Goal: Navigation & Orientation: Find specific page/section

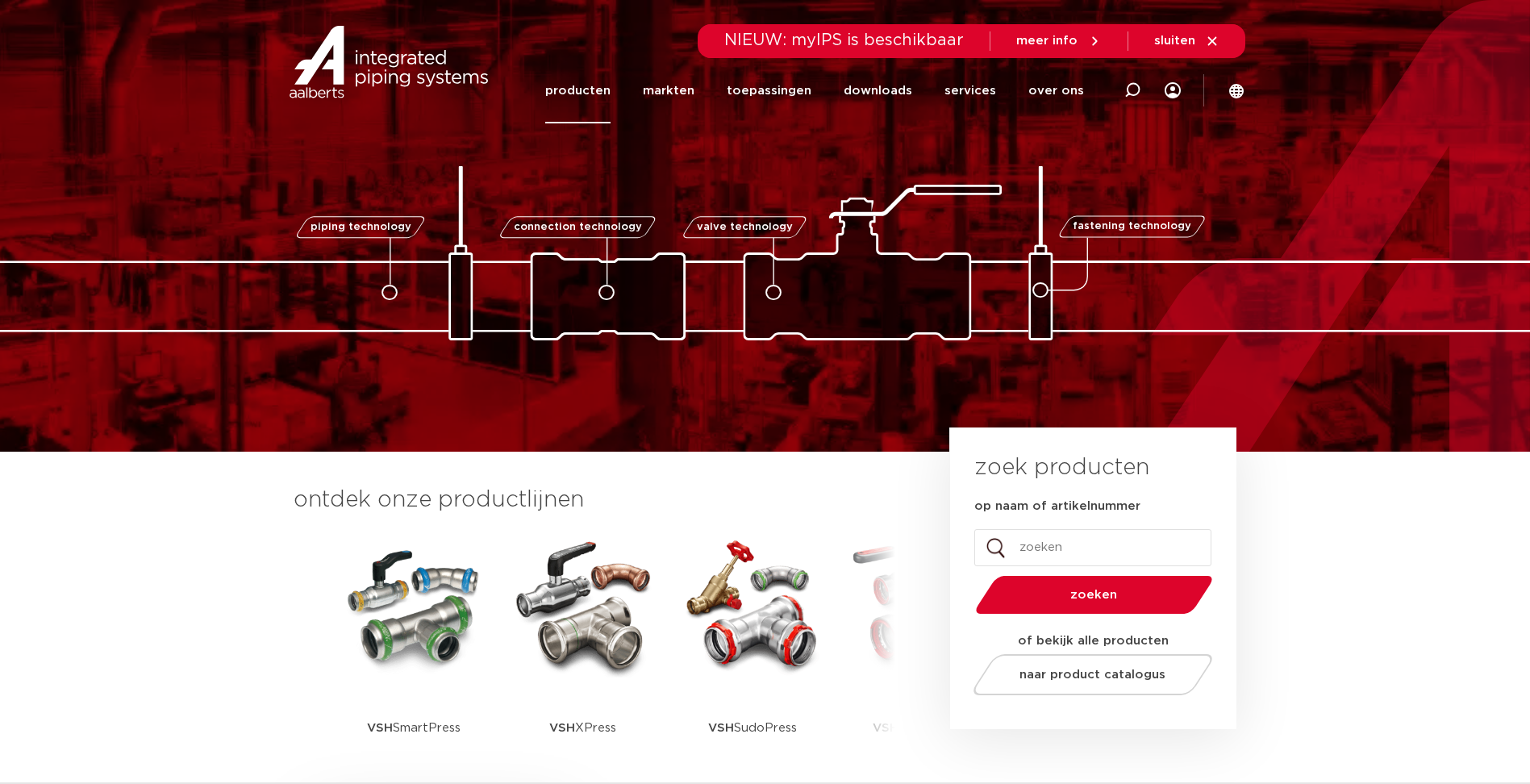
click at [594, 85] on link "producten" at bounding box center [578, 90] width 66 height 66
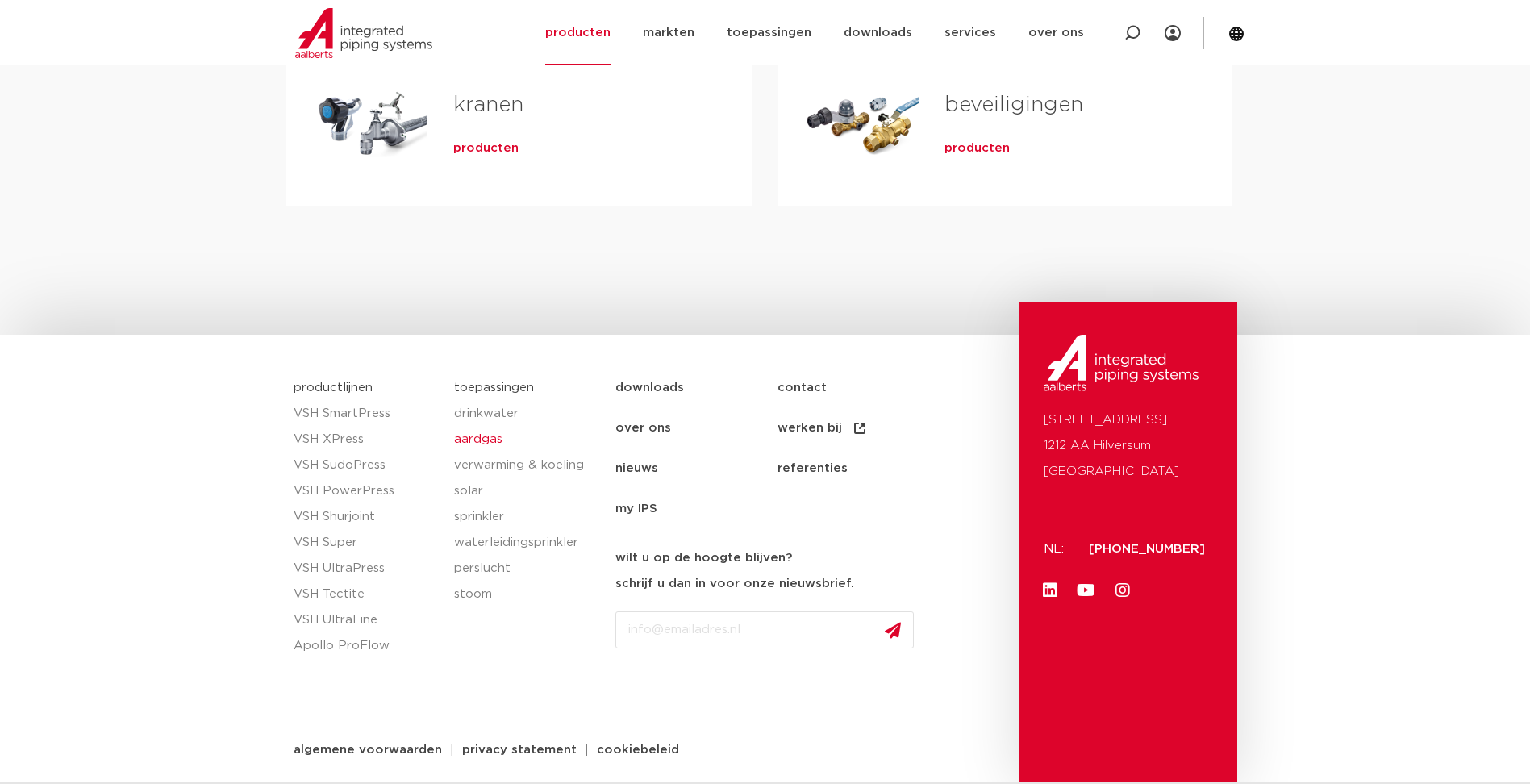
scroll to position [743, 0]
click at [653, 463] on link "nieuws" at bounding box center [697, 467] width 162 height 40
